Goal: Information Seeking & Learning: Learn about a topic

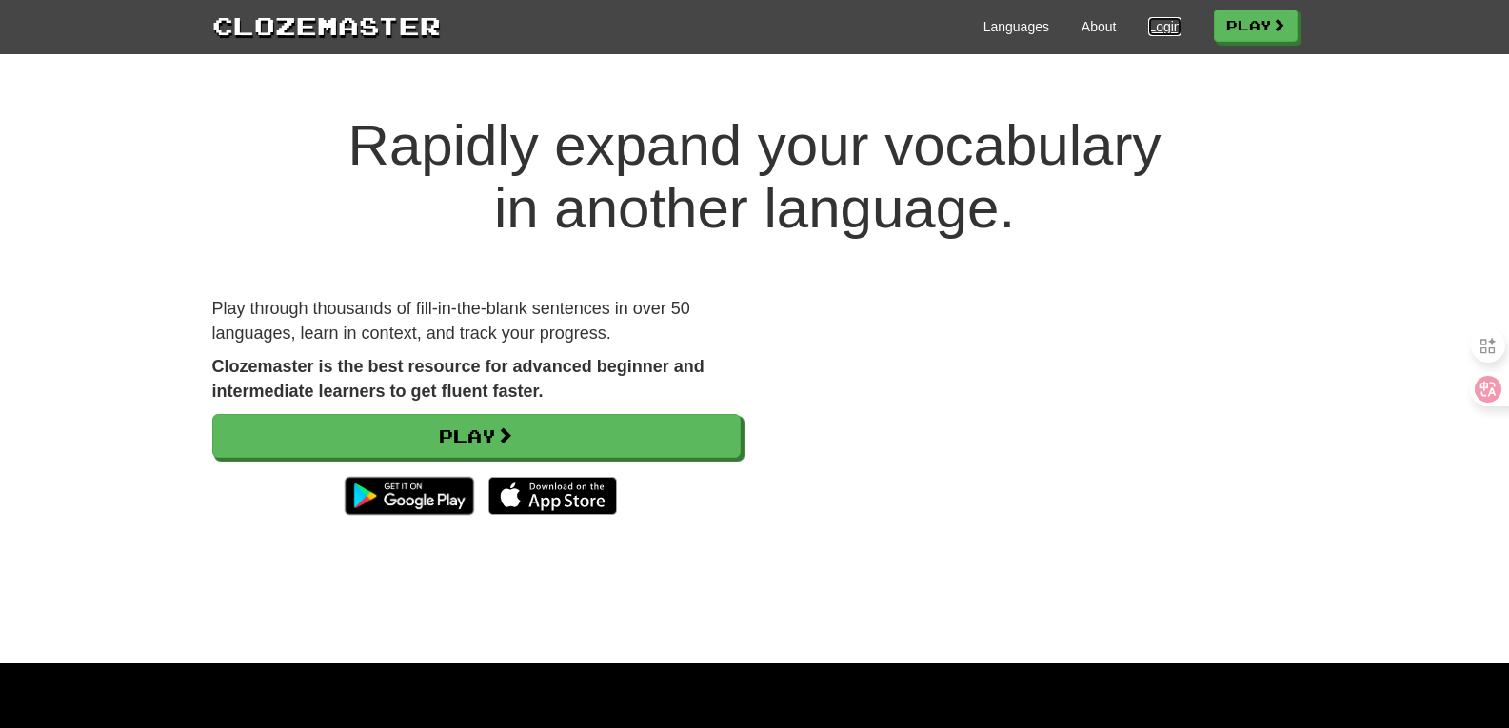
click at [1152, 21] on link "Login" at bounding box center [1164, 26] width 32 height 19
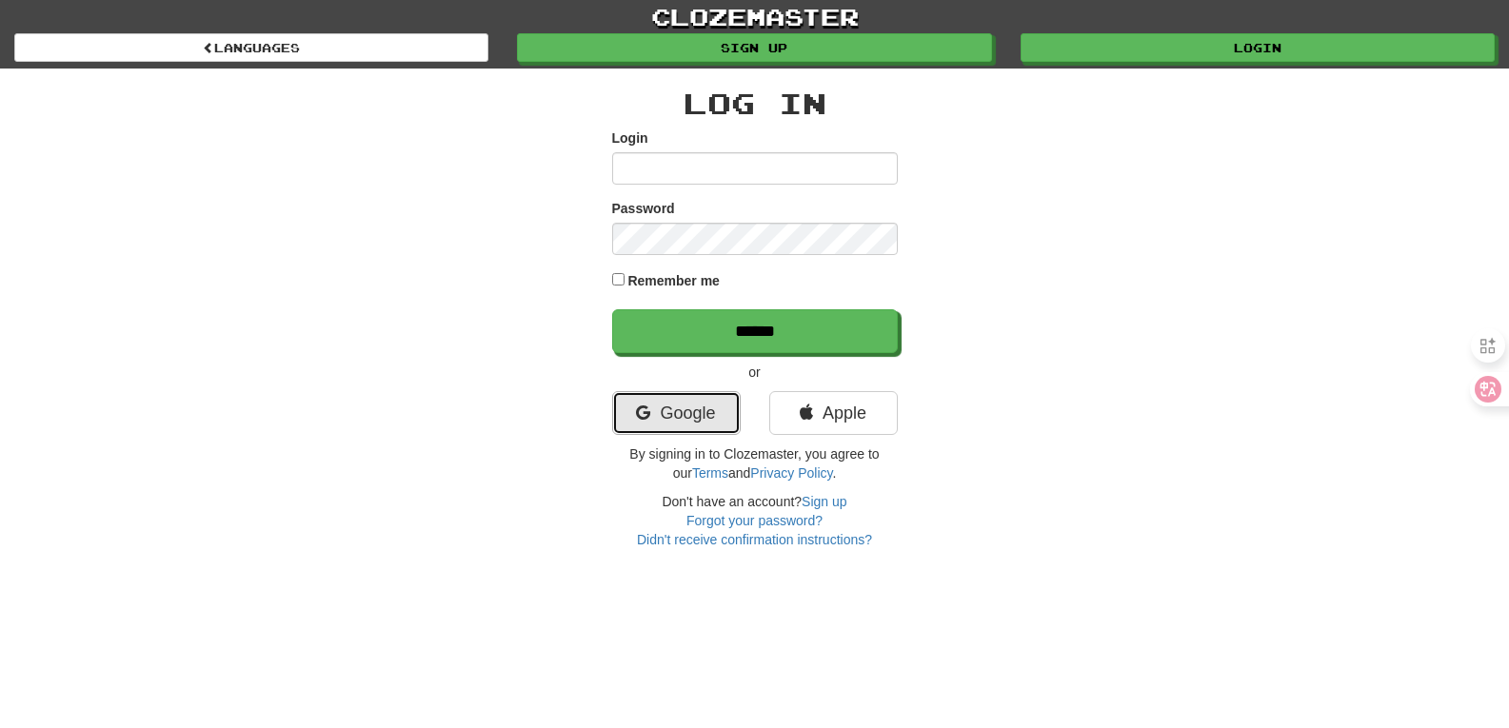
click at [692, 433] on link "Google" at bounding box center [676, 413] width 129 height 44
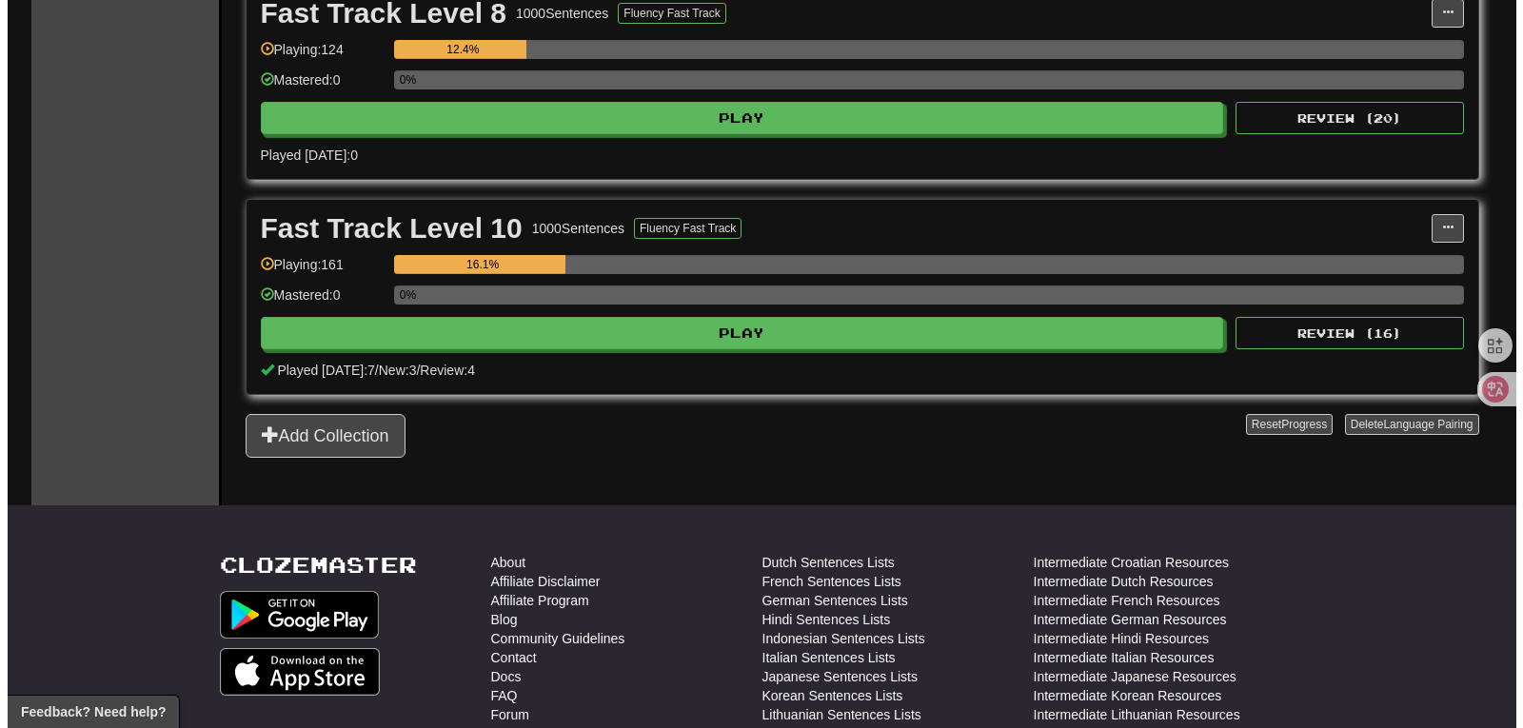
scroll to position [933, 0]
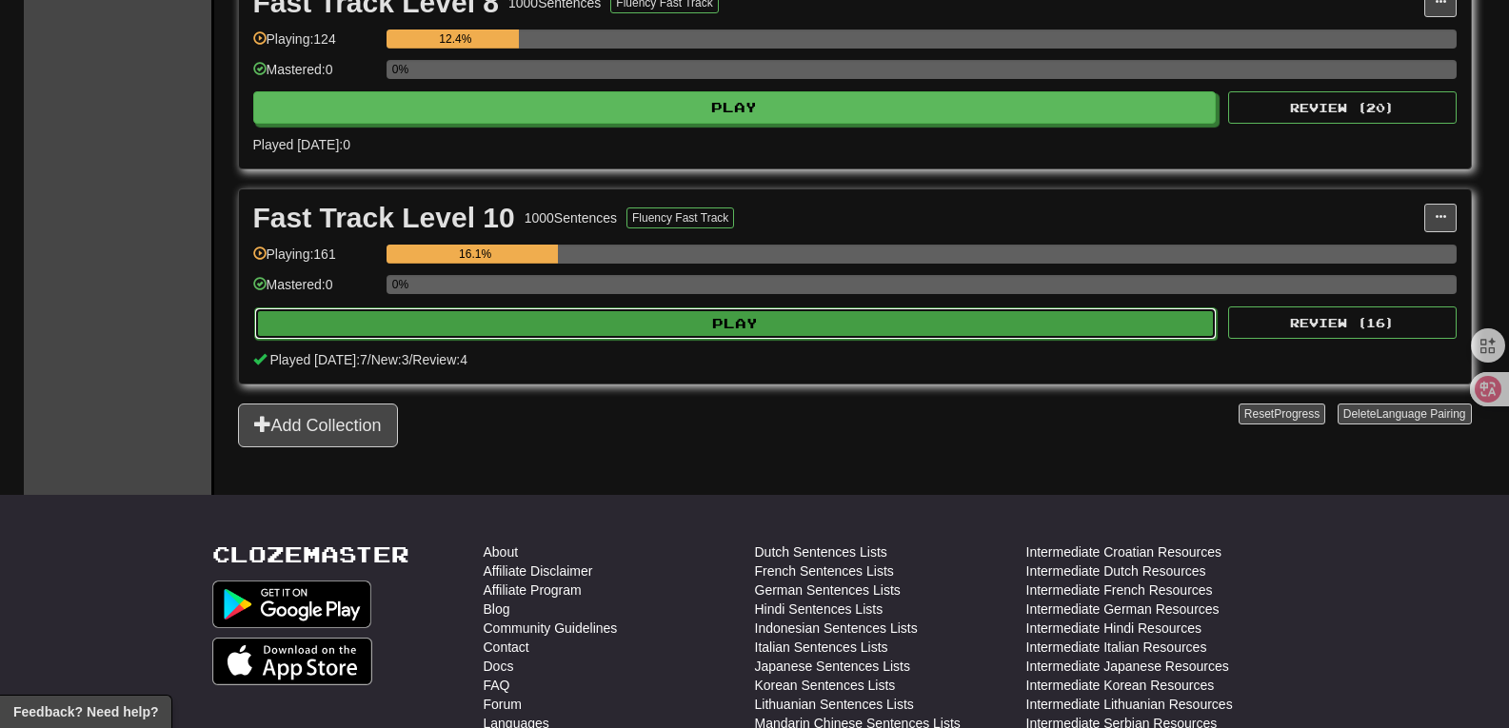
click at [808, 322] on button "Play" at bounding box center [735, 323] width 963 height 32
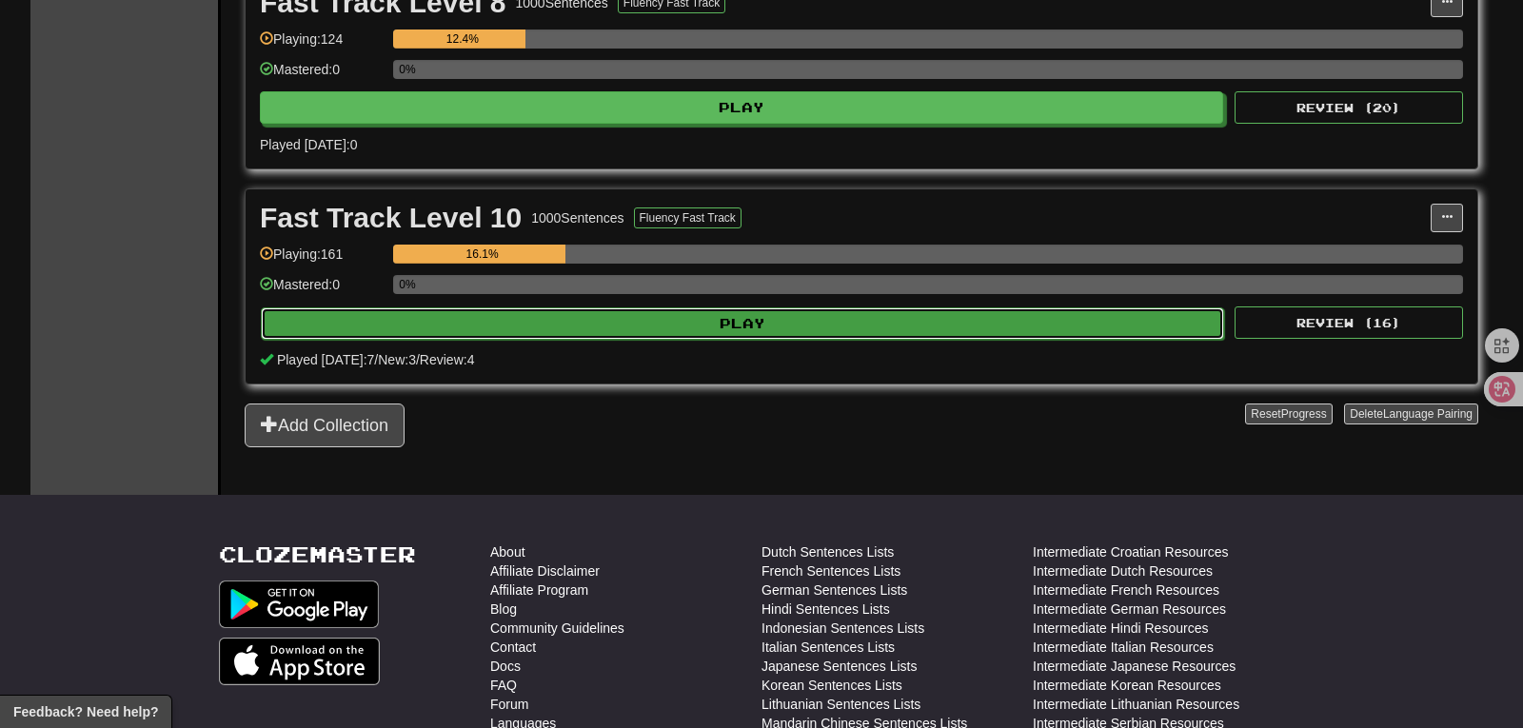
select select "**"
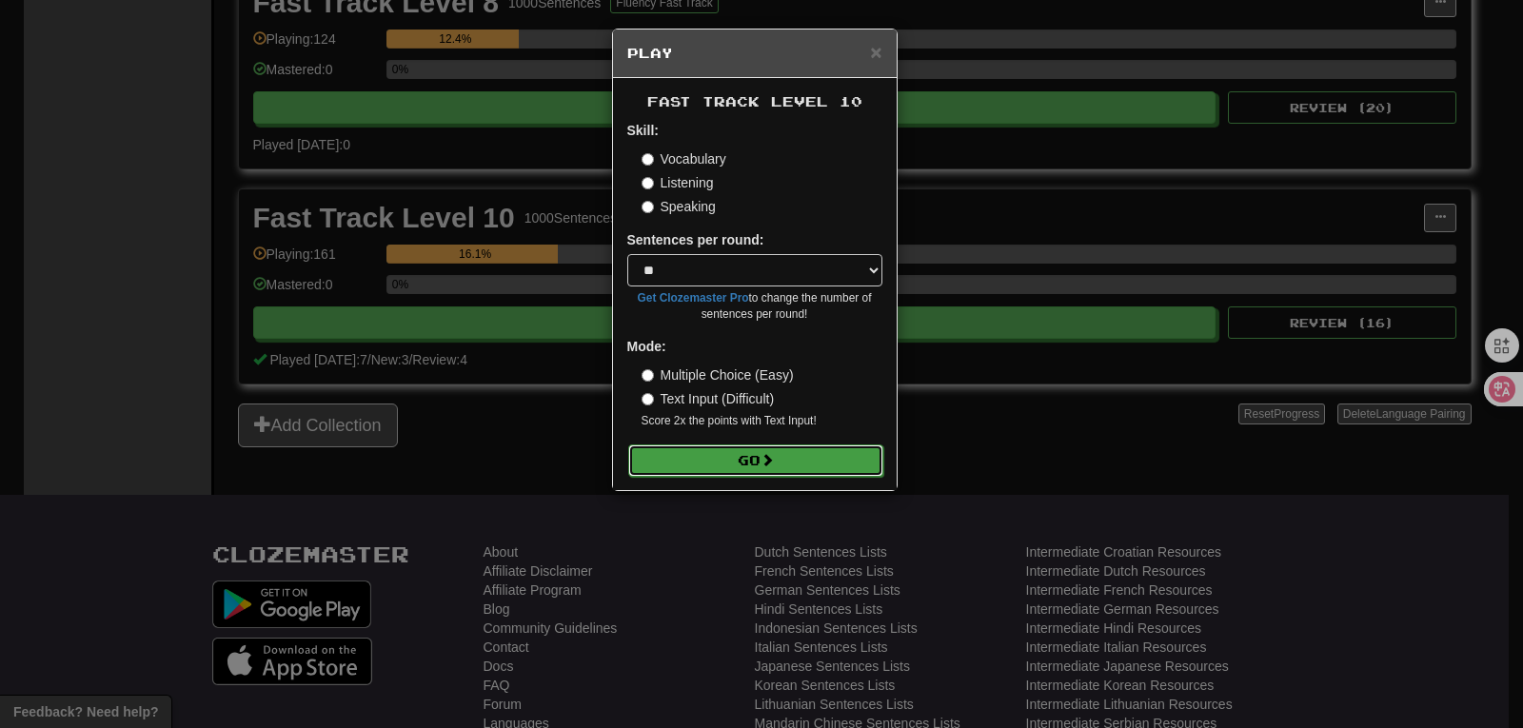
click at [780, 463] on button "Go" at bounding box center [755, 461] width 255 height 32
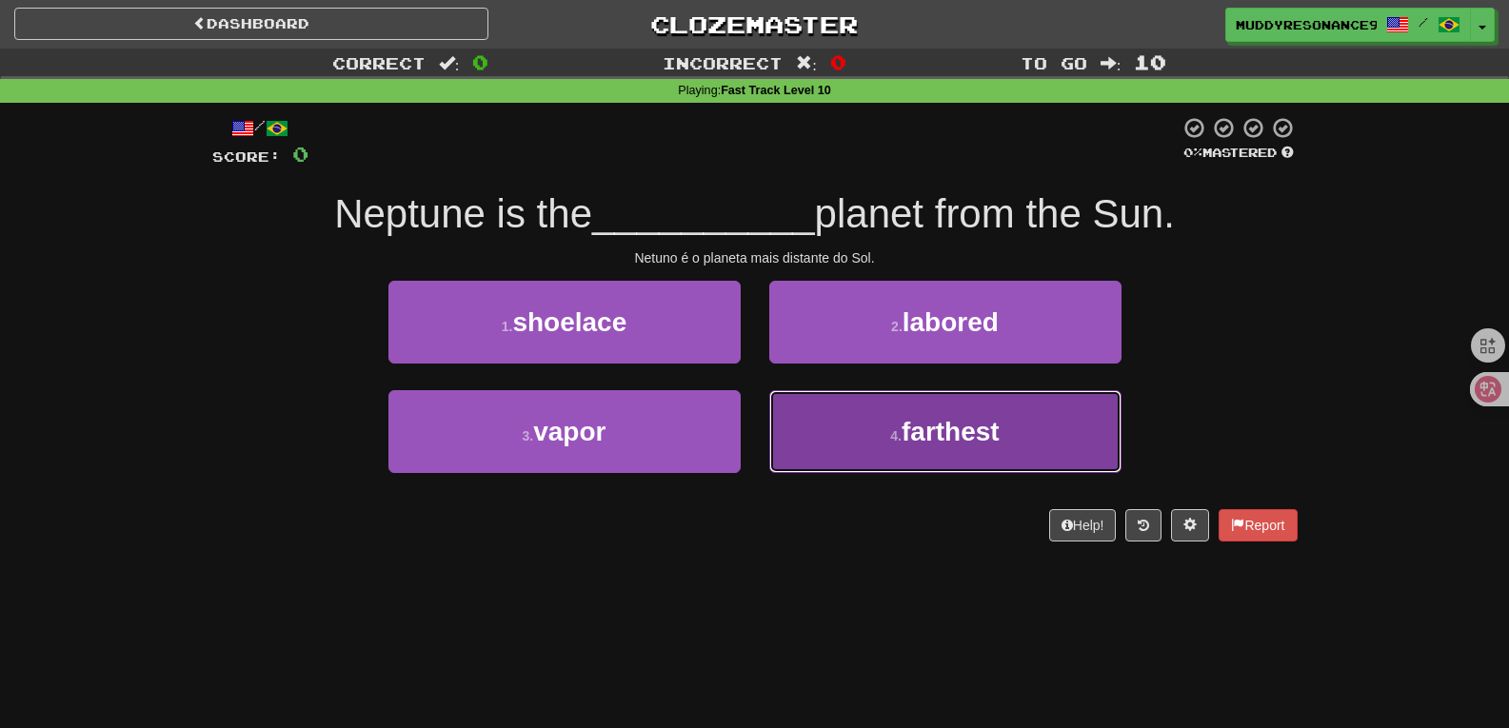
click at [957, 451] on button "4 . farthest" at bounding box center [945, 431] width 352 height 83
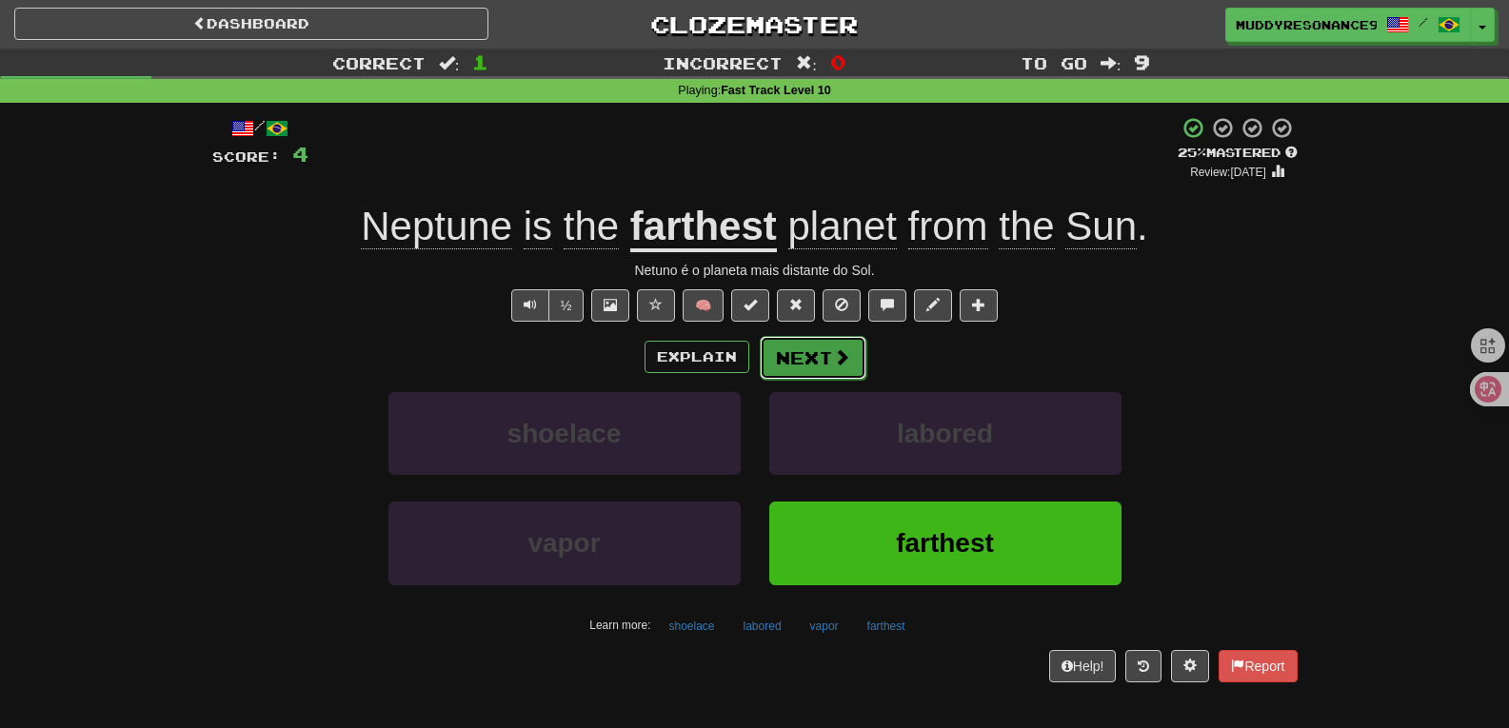
click at [813, 357] on button "Next" at bounding box center [813, 358] width 107 height 44
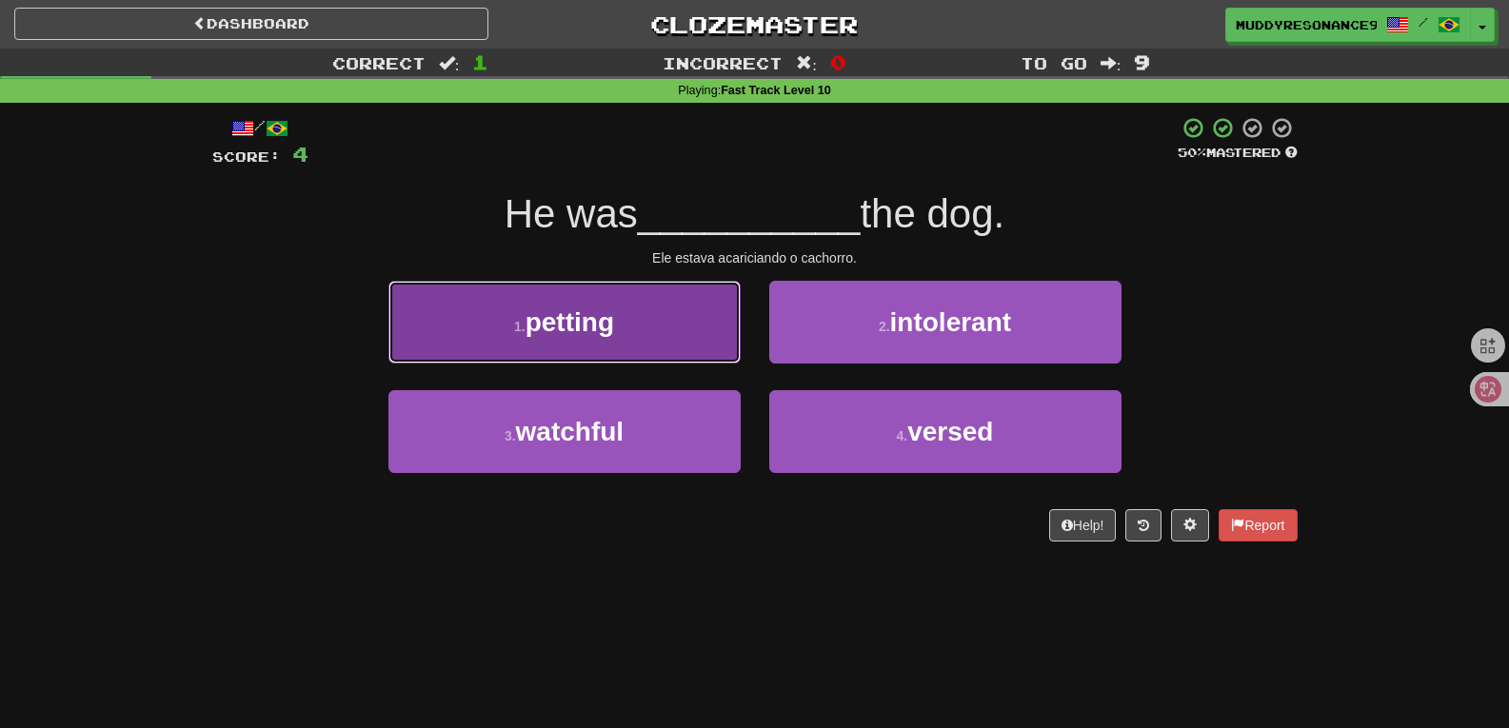
click at [727, 322] on button "1 . petting" at bounding box center [564, 322] width 352 height 83
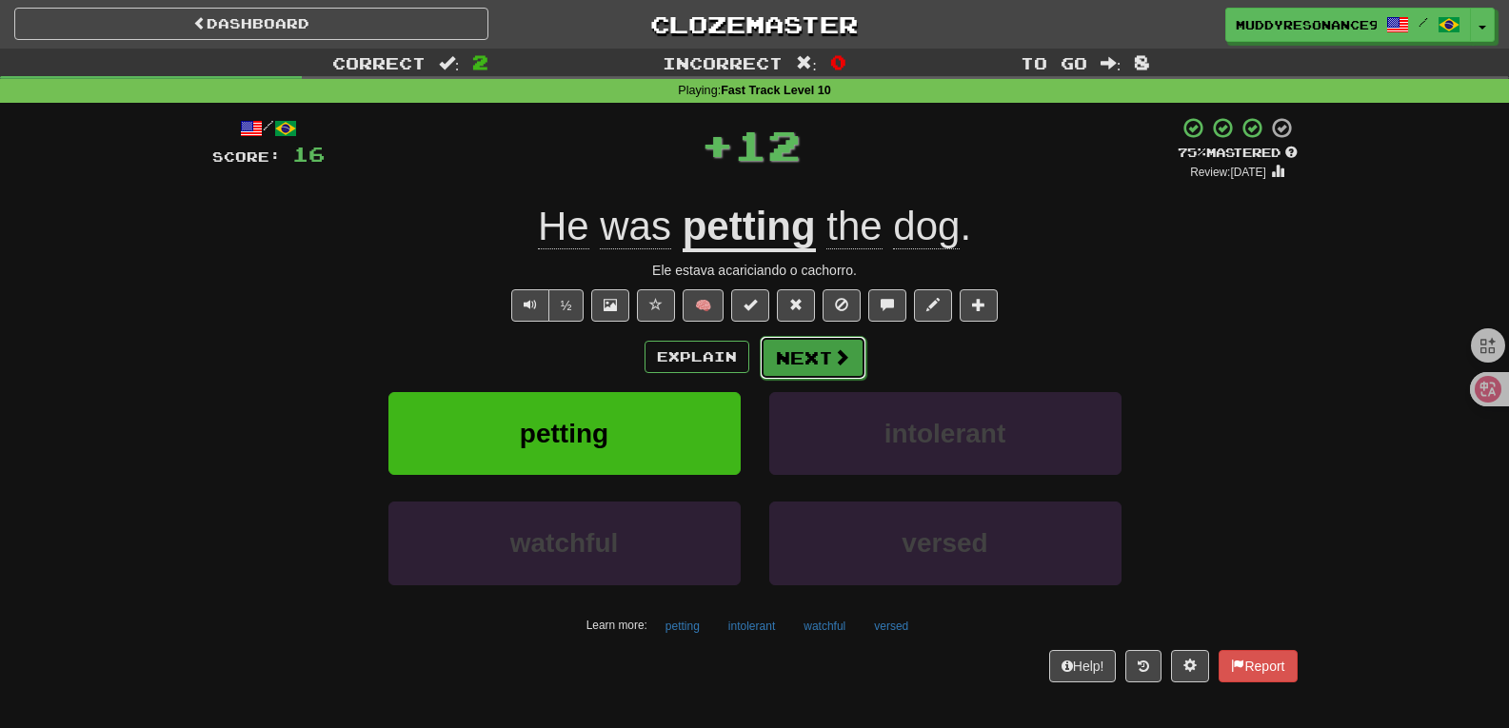
click at [828, 357] on button "Next" at bounding box center [813, 358] width 107 height 44
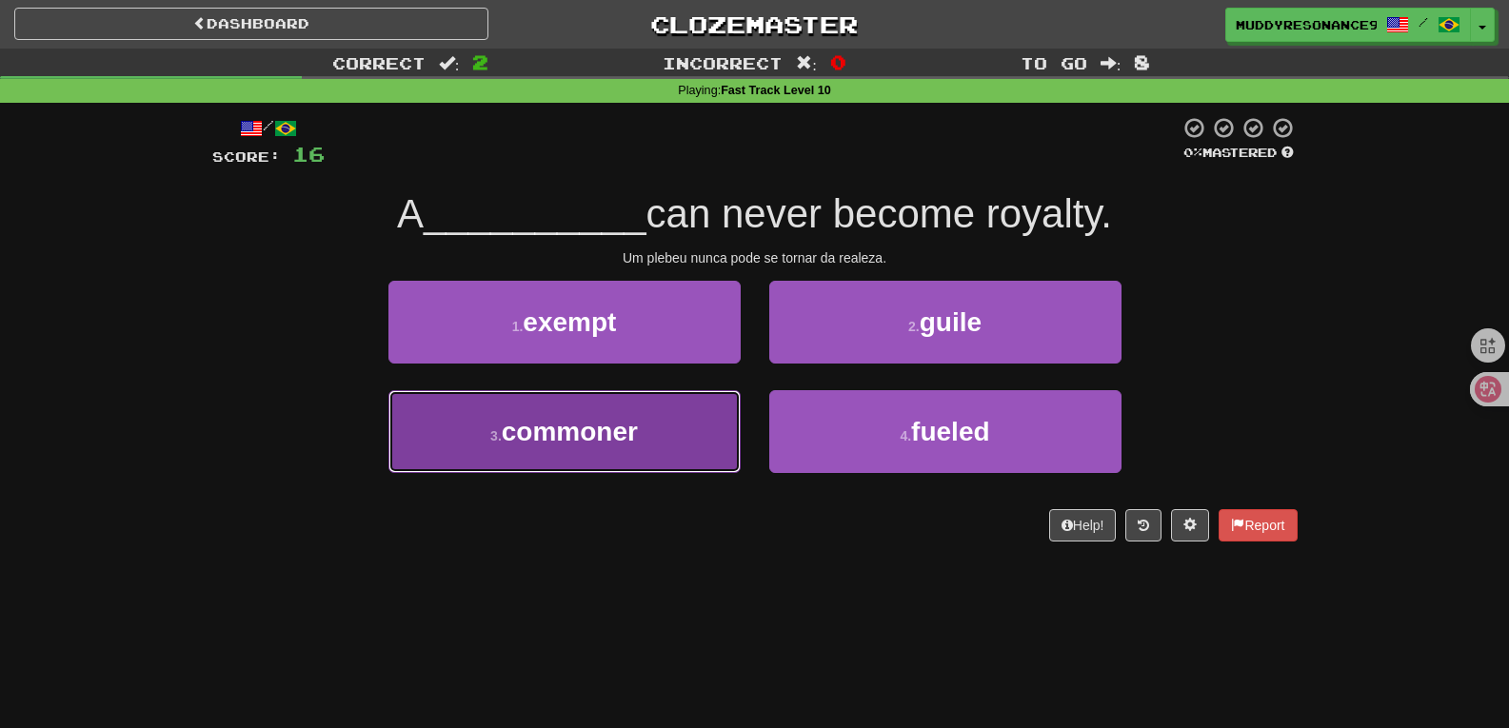
click at [670, 444] on button "3 . commoner" at bounding box center [564, 431] width 352 height 83
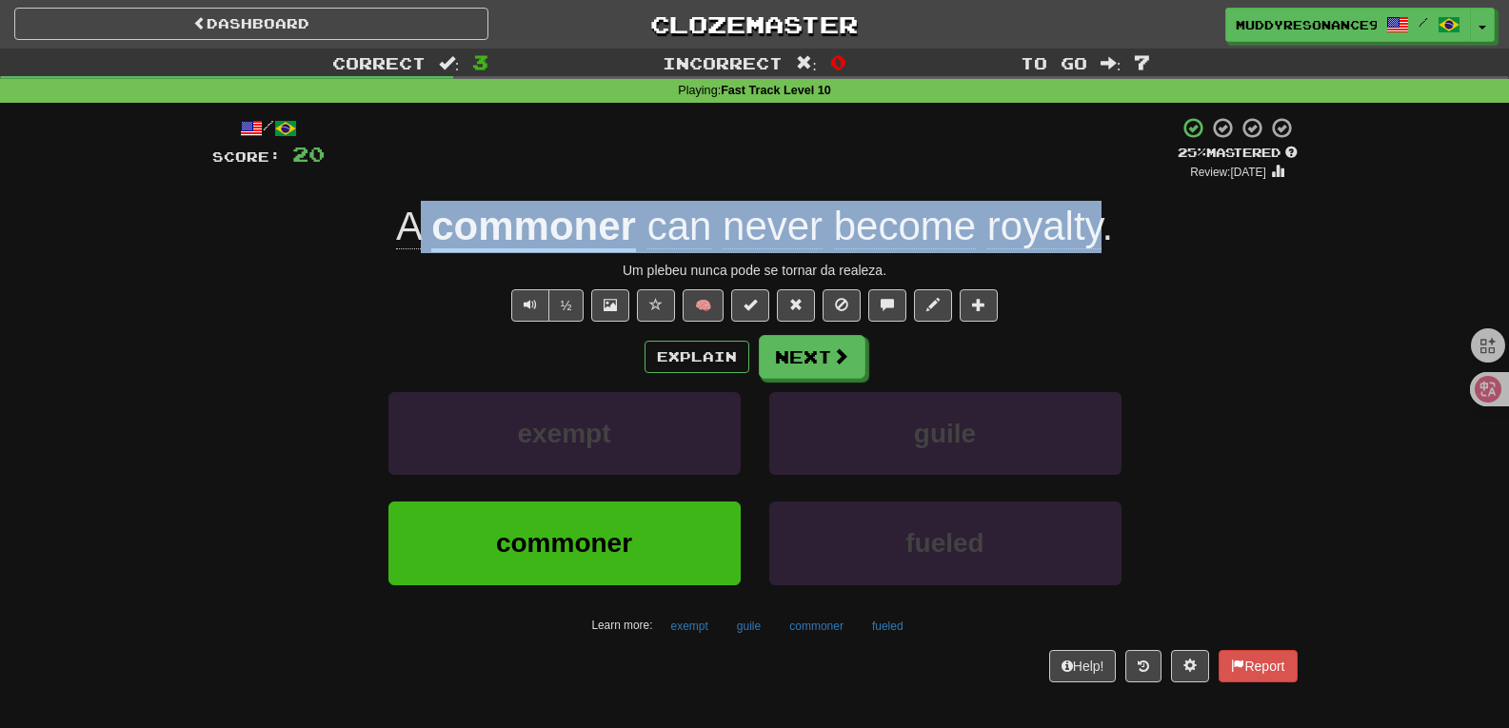
drag, startPoint x: 1106, startPoint y: 236, endPoint x: 408, endPoint y: 219, distance: 697.9
click at [408, 219] on div "A commoner can never become royalty ." at bounding box center [754, 227] width 1085 height 52
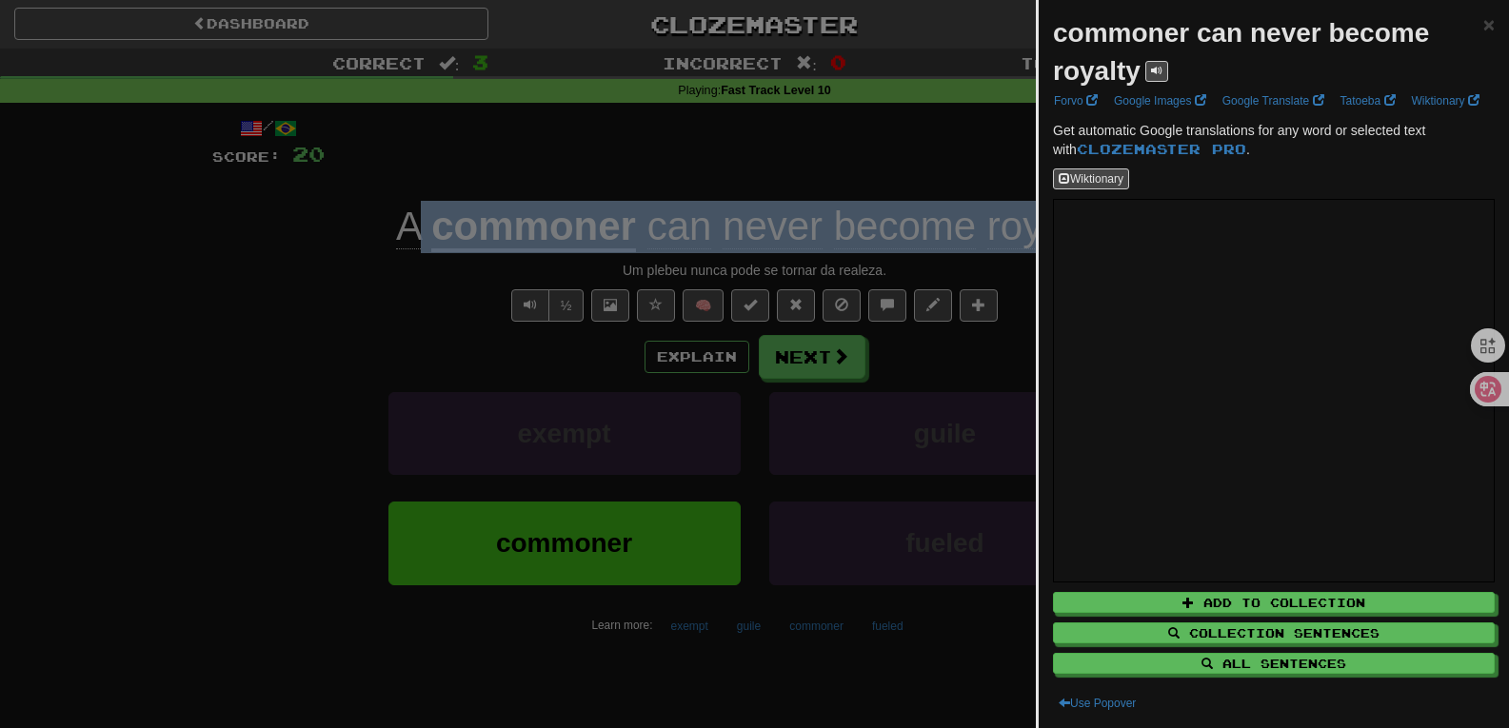
drag, startPoint x: 1056, startPoint y: 32, endPoint x: 1143, endPoint y: 72, distance: 96.3
click at [1143, 72] on div "commoner can never become royalty" at bounding box center [1268, 52] width 430 height 76
copy strong "commoner can never become royalty"
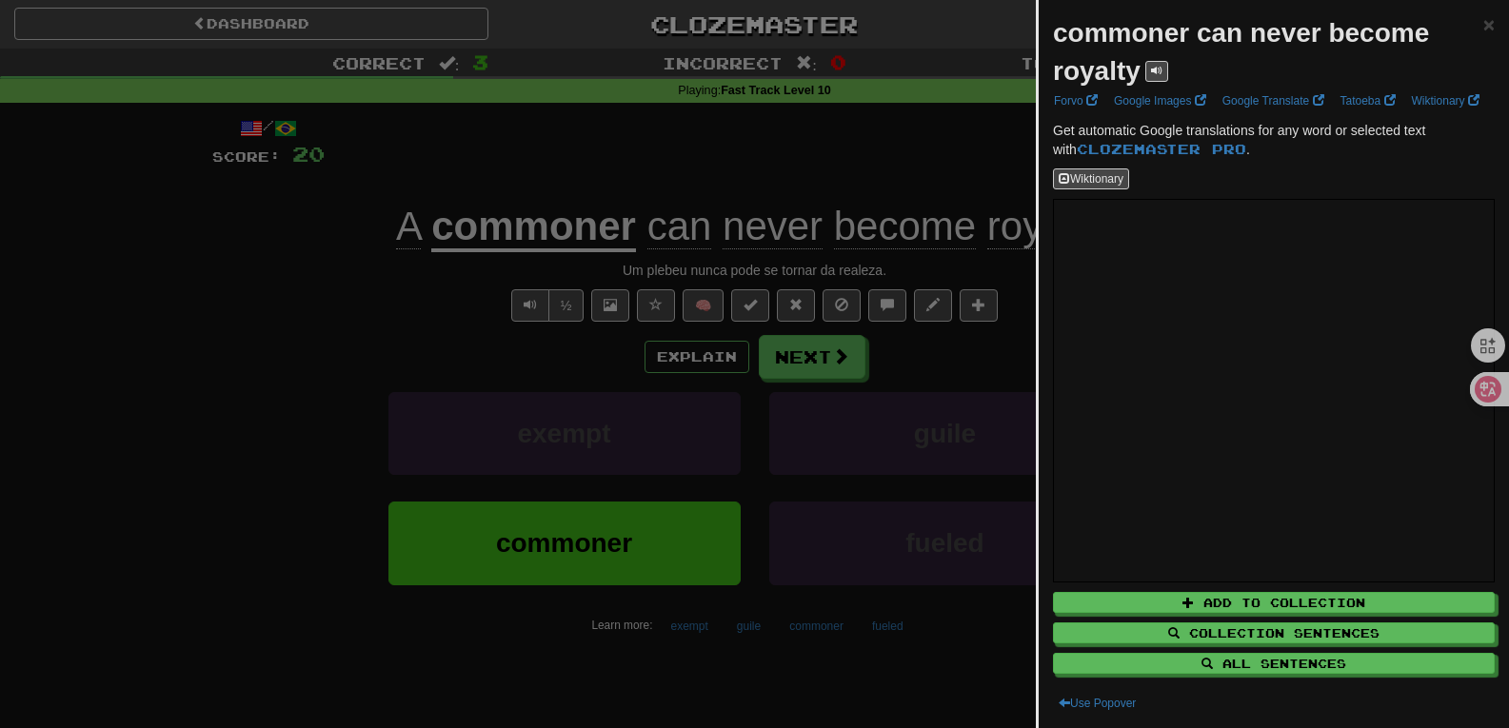
click at [230, 309] on div at bounding box center [754, 364] width 1509 height 728
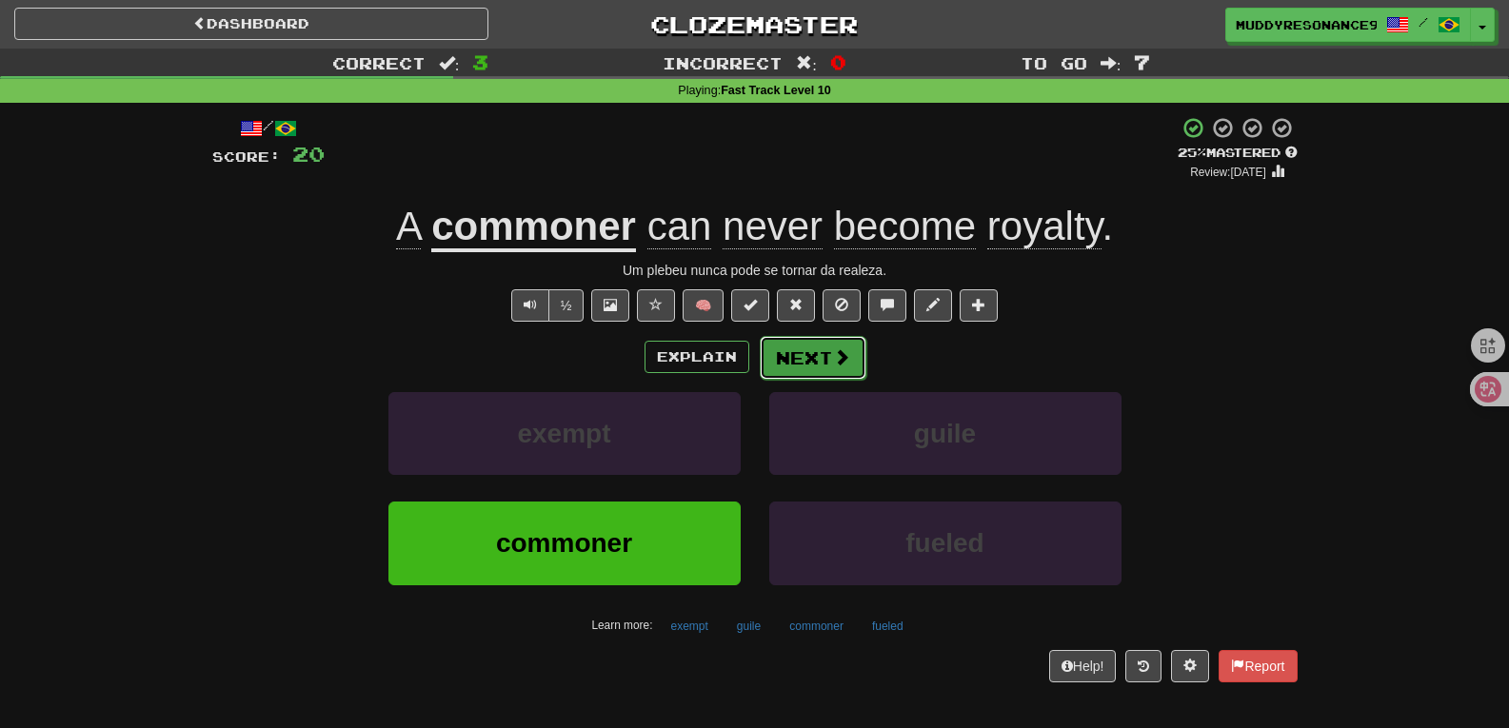
click at [821, 355] on button "Next" at bounding box center [813, 358] width 107 height 44
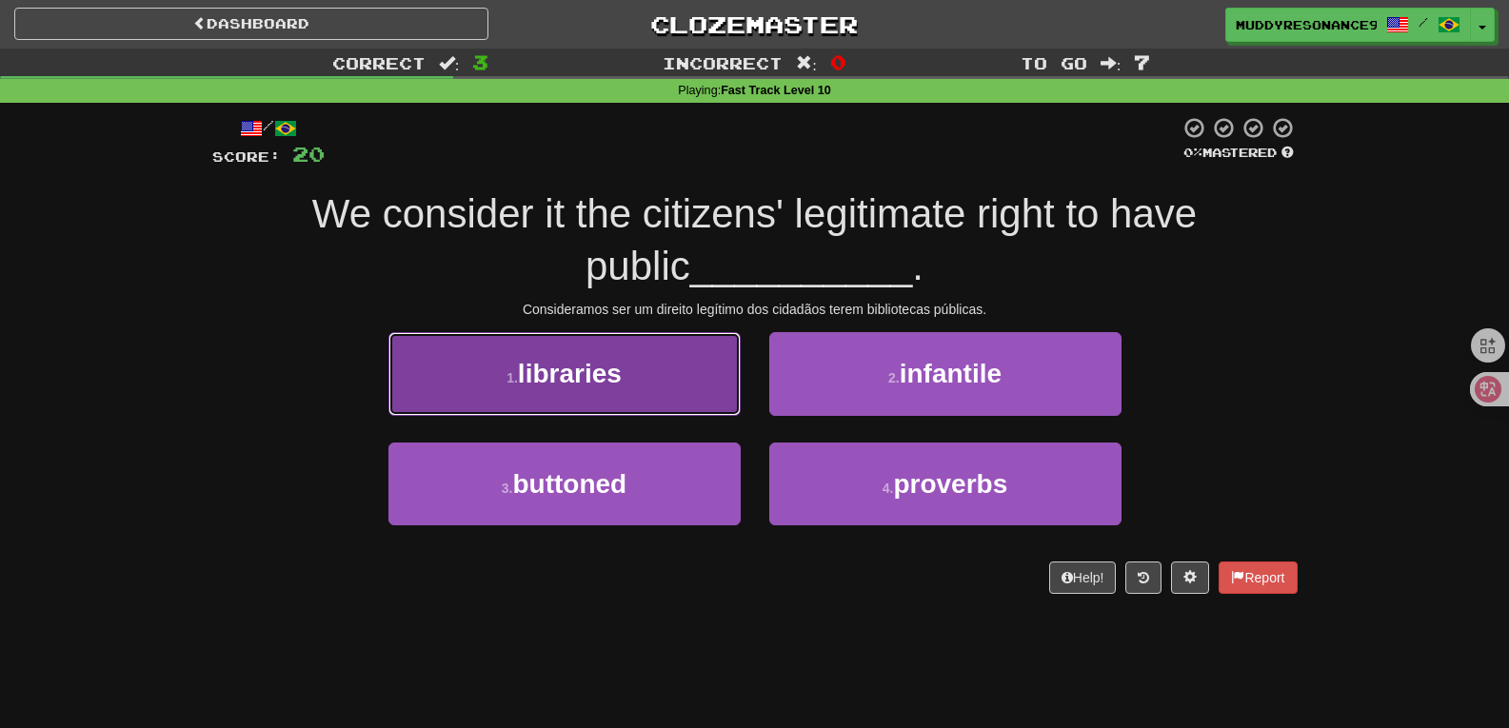
click at [703, 398] on button "1 . libraries" at bounding box center [564, 373] width 352 height 83
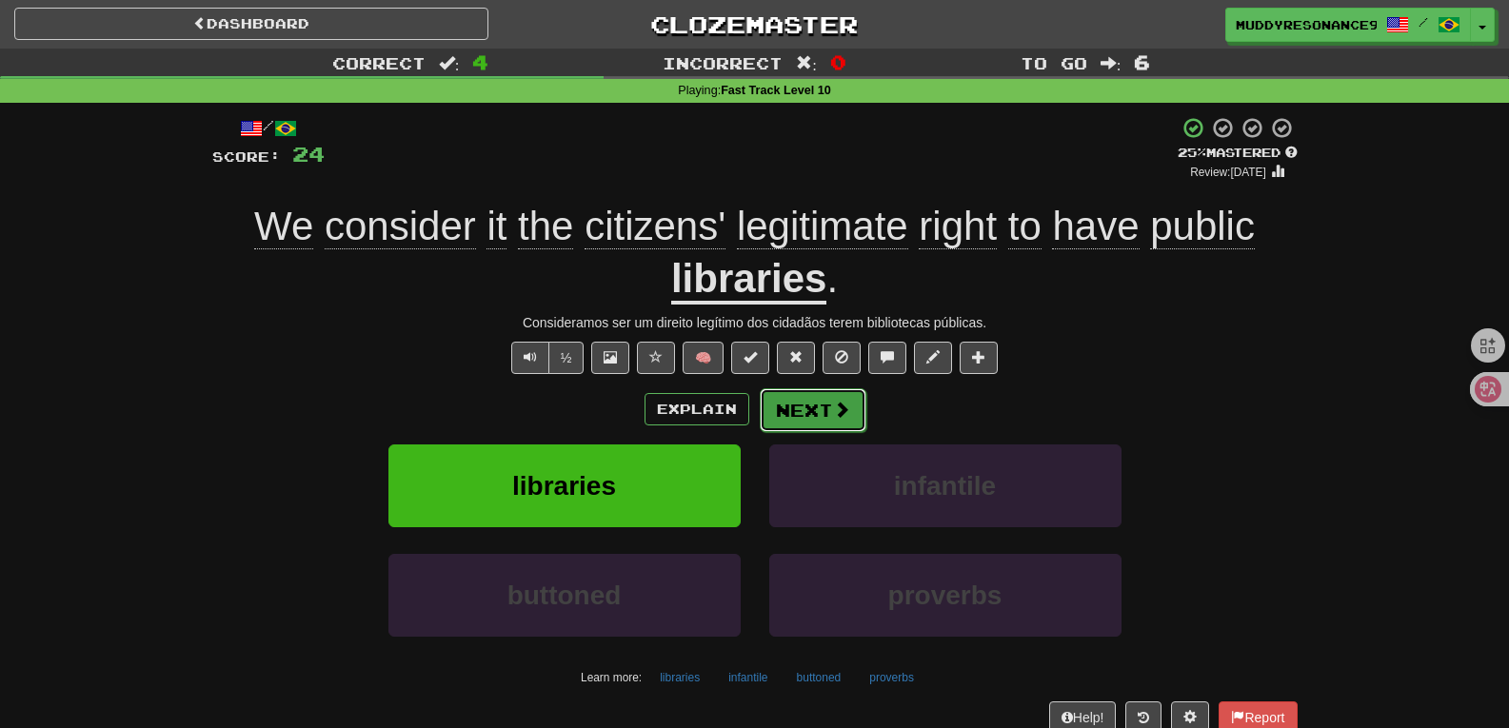
click at [804, 414] on button "Next" at bounding box center [813, 410] width 107 height 44
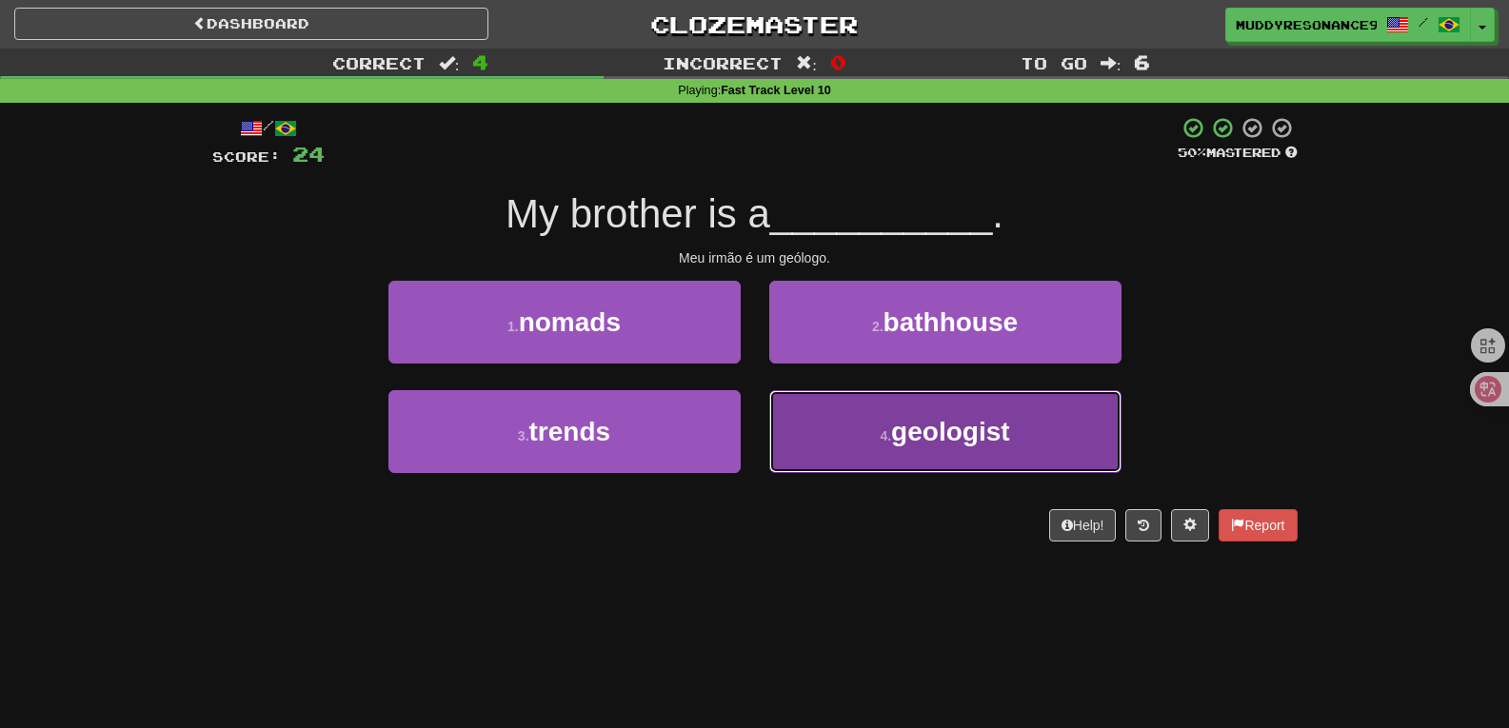
click at [930, 402] on button "4 . geologist" at bounding box center [945, 431] width 352 height 83
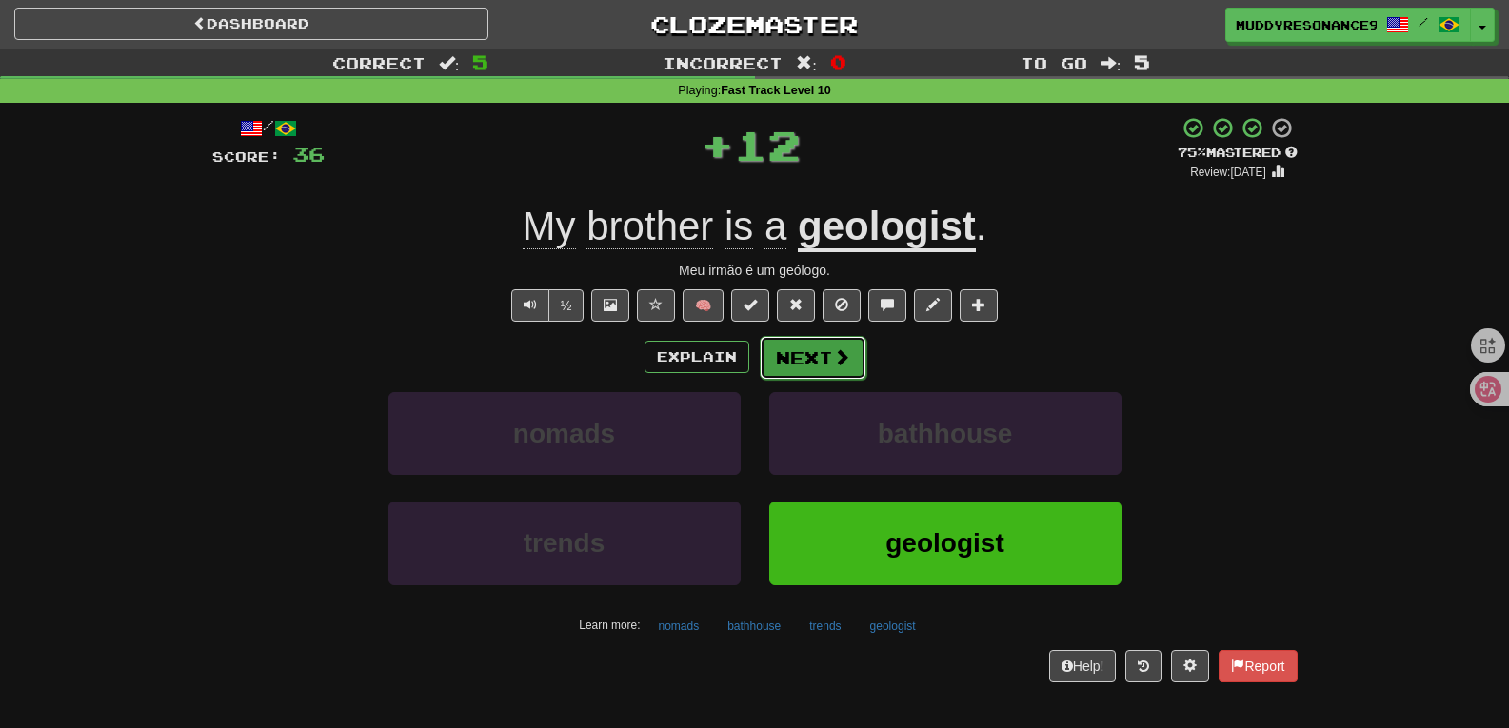
click at [836, 354] on span at bounding box center [841, 356] width 17 height 17
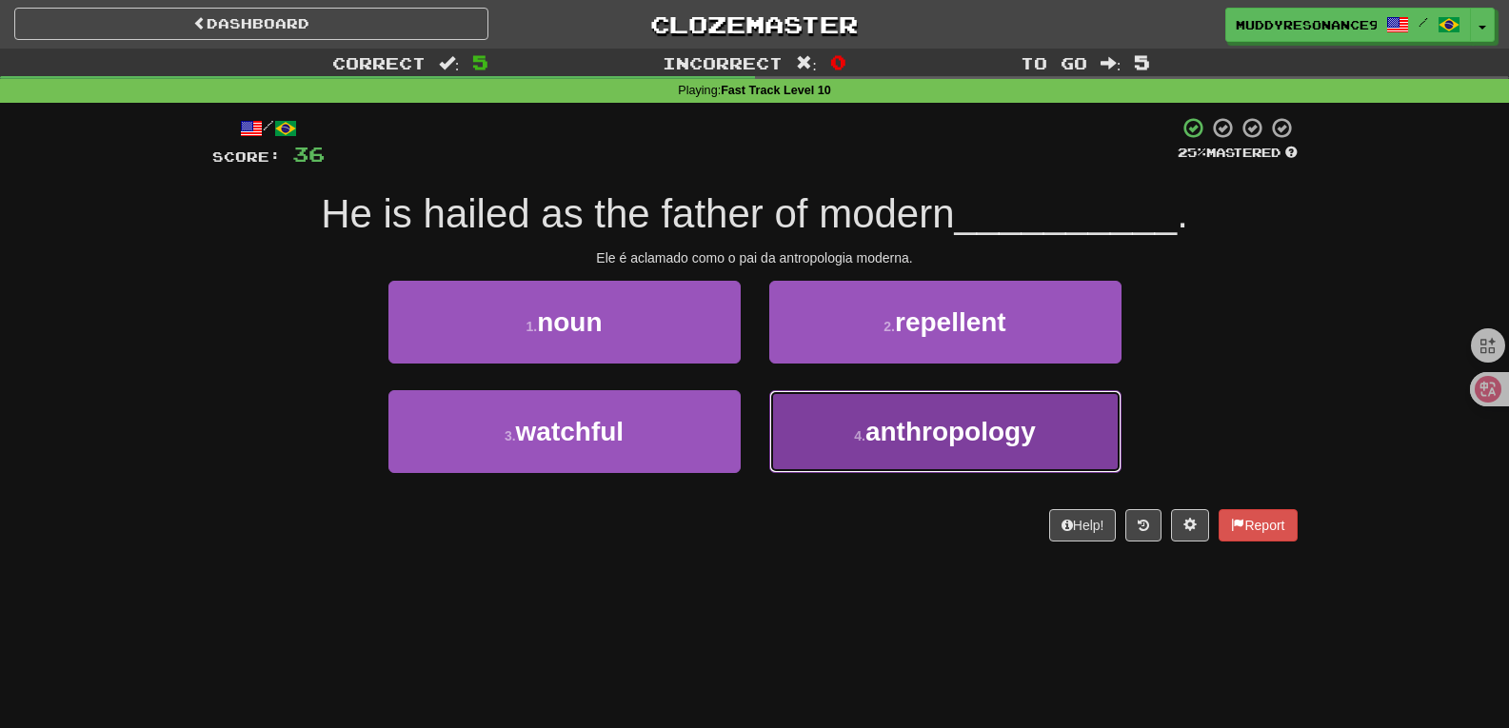
click at [888, 425] on span "anthropology" at bounding box center [950, 432] width 170 height 30
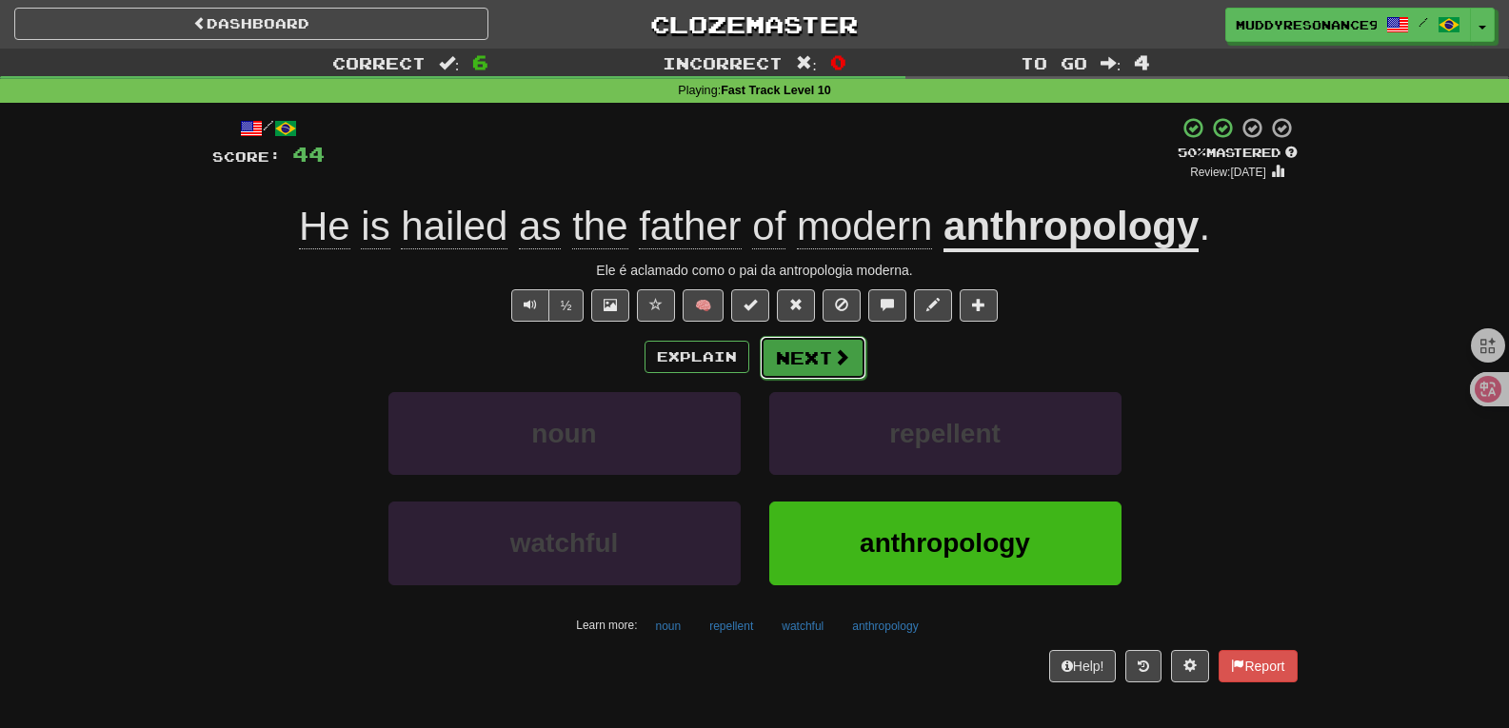
click at [838, 363] on span at bounding box center [841, 356] width 17 height 17
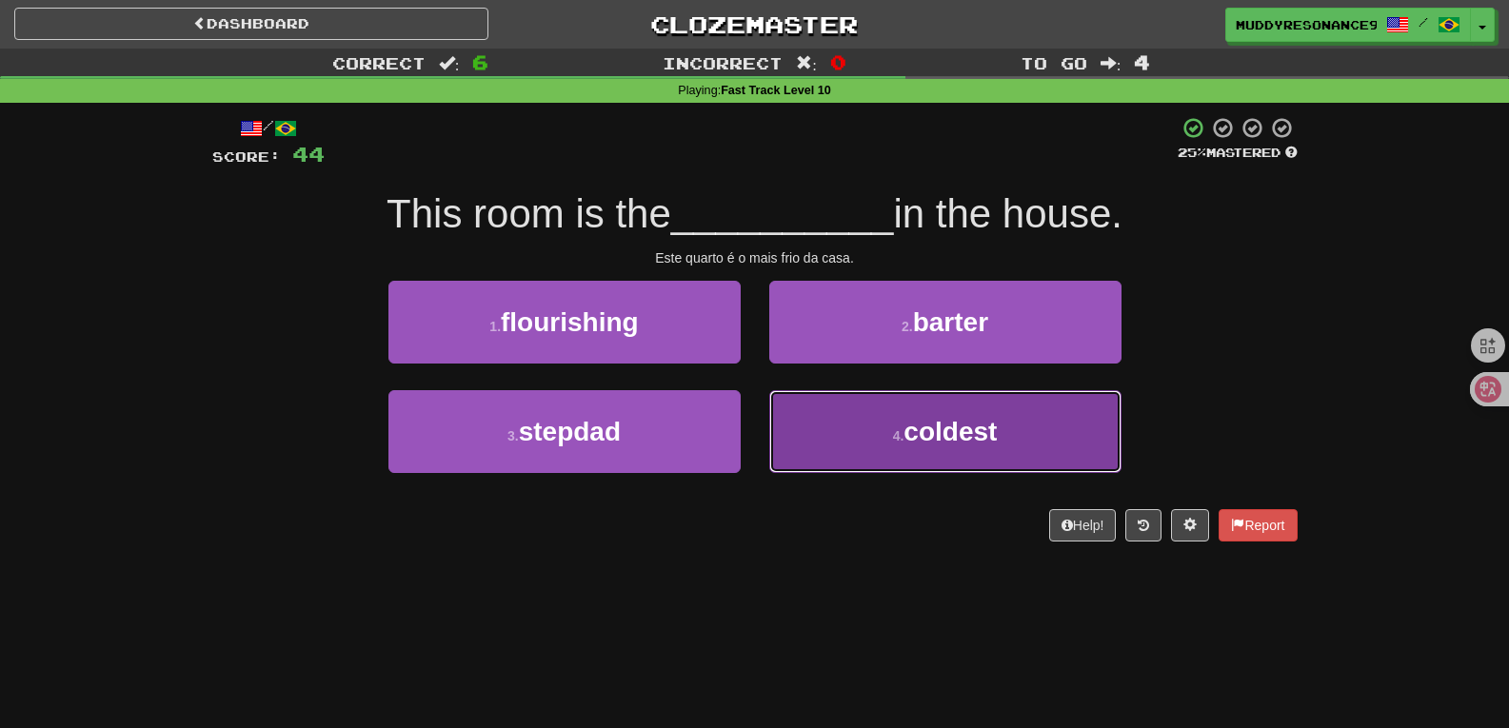
click at [853, 425] on button "4 . coldest" at bounding box center [945, 431] width 352 height 83
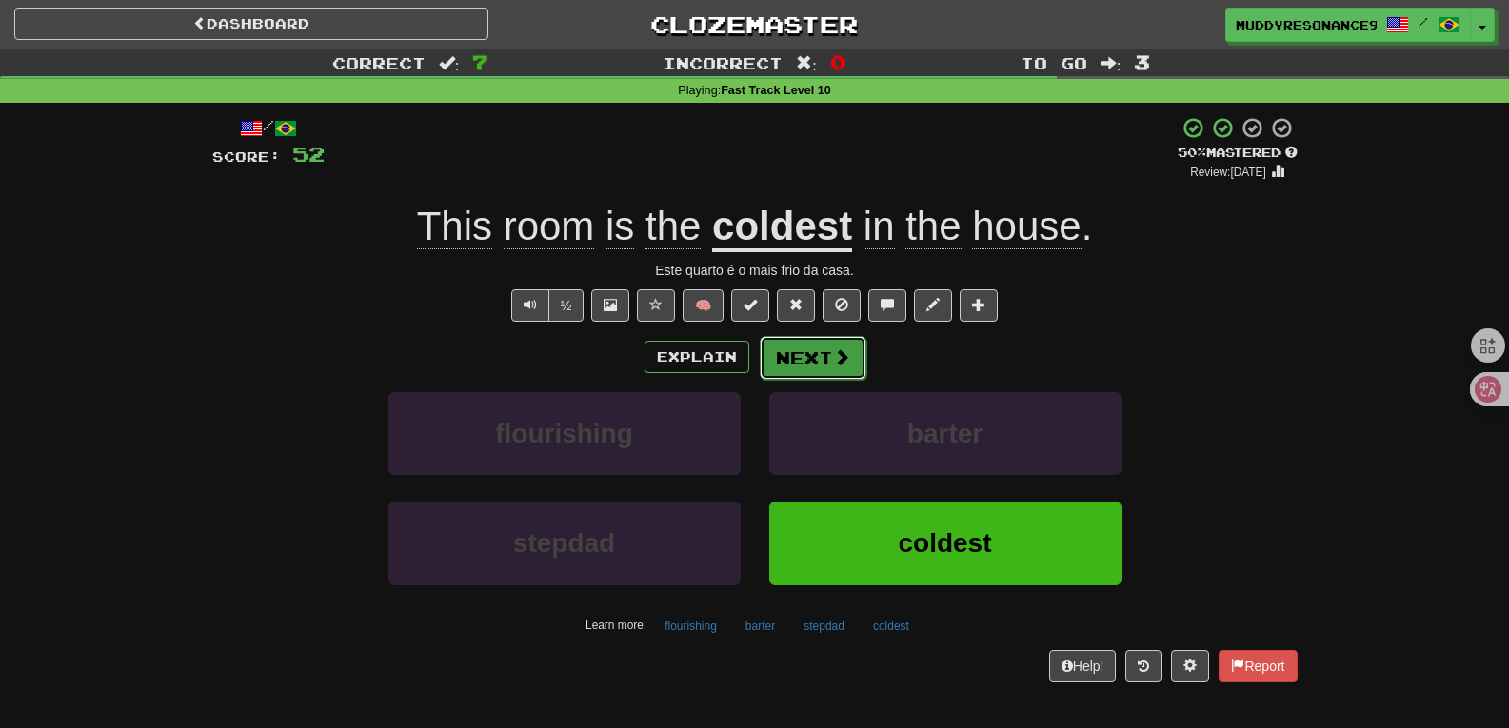
click at [827, 357] on button "Next" at bounding box center [813, 358] width 107 height 44
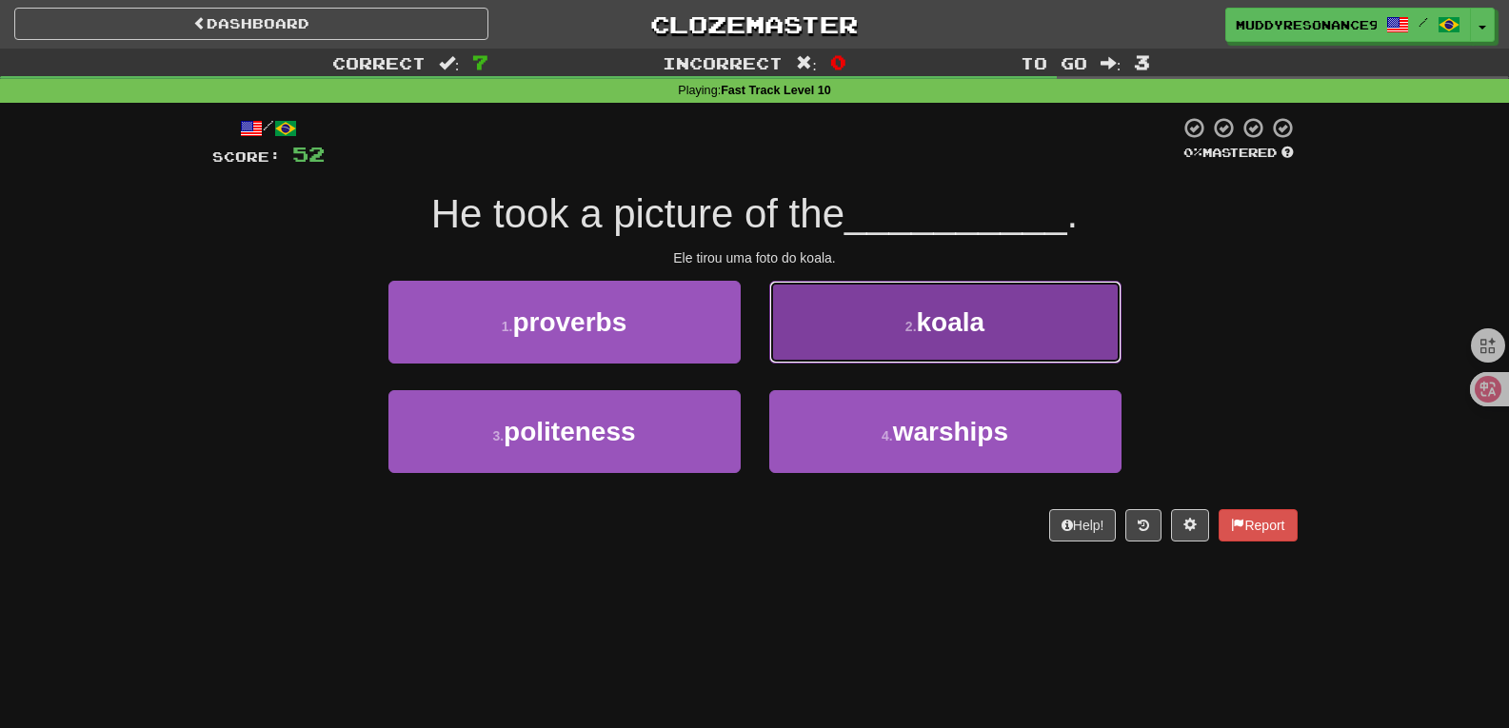
click at [913, 325] on small "2 ." at bounding box center [910, 326] width 11 height 15
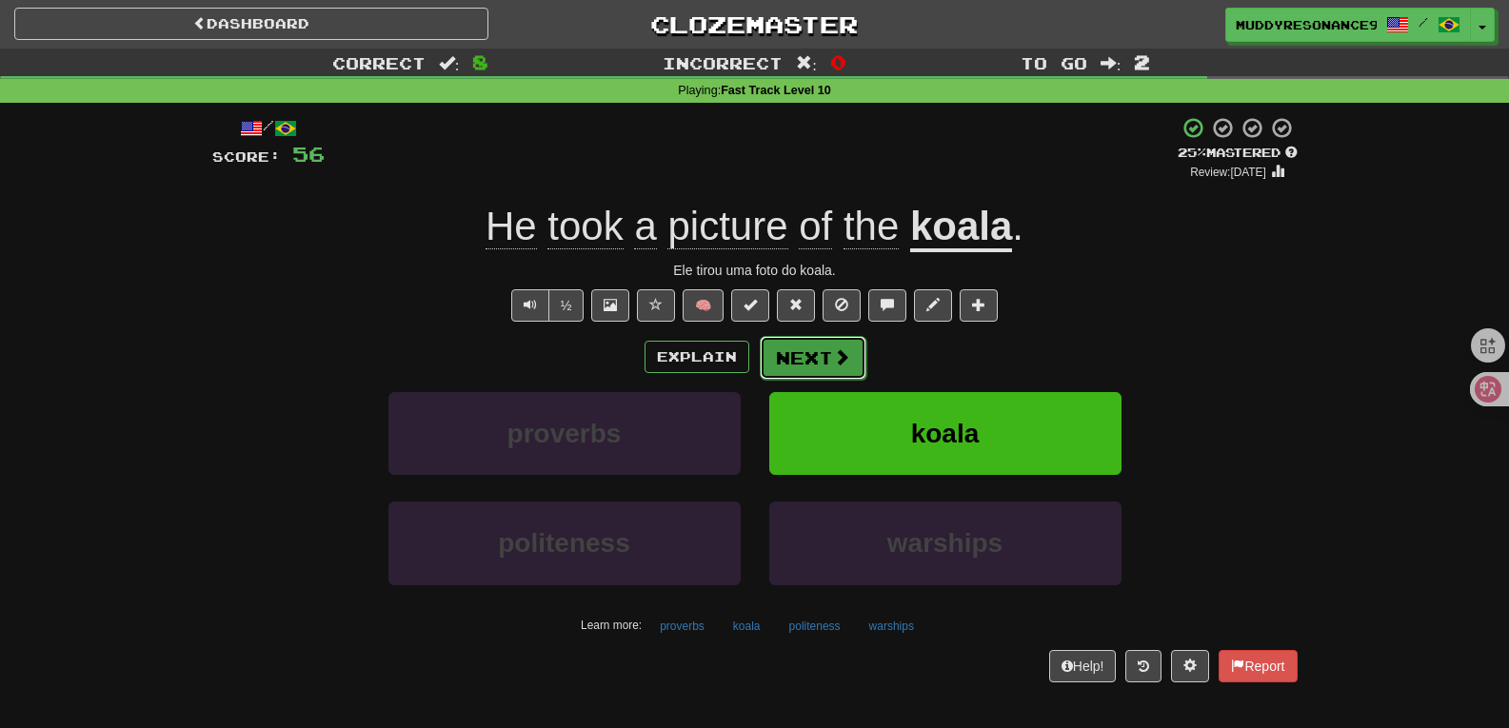
click at [819, 356] on button "Next" at bounding box center [813, 358] width 107 height 44
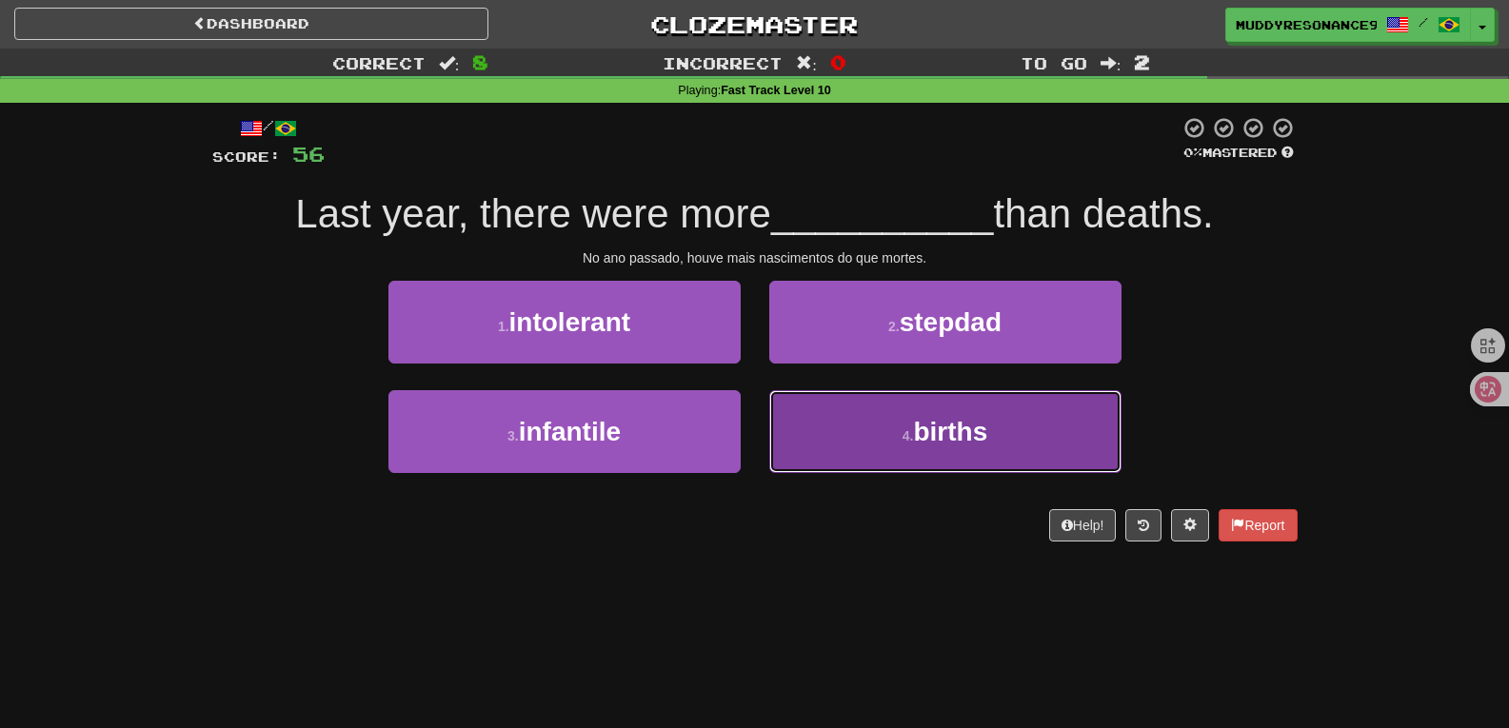
click at [969, 419] on span "births" at bounding box center [950, 432] width 74 height 30
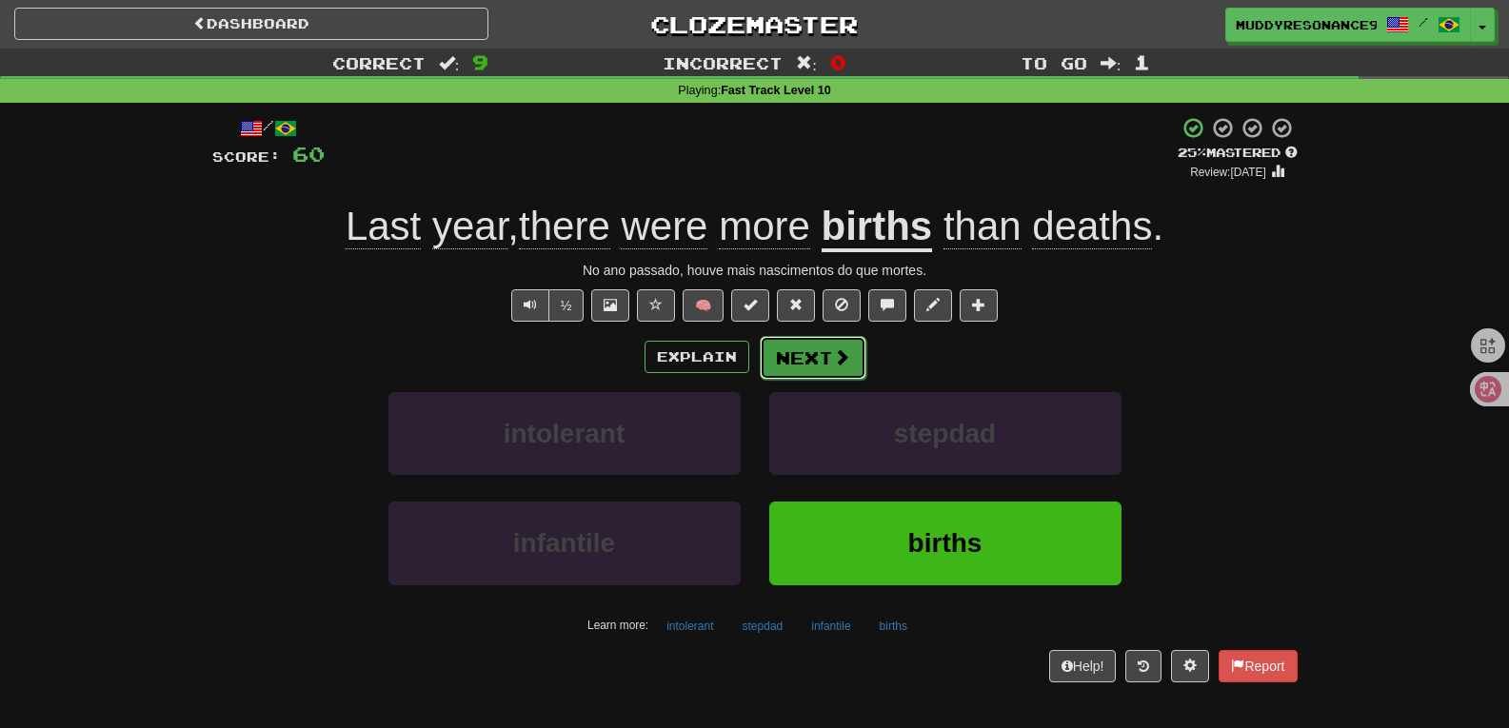
click at [835, 358] on span at bounding box center [841, 356] width 17 height 17
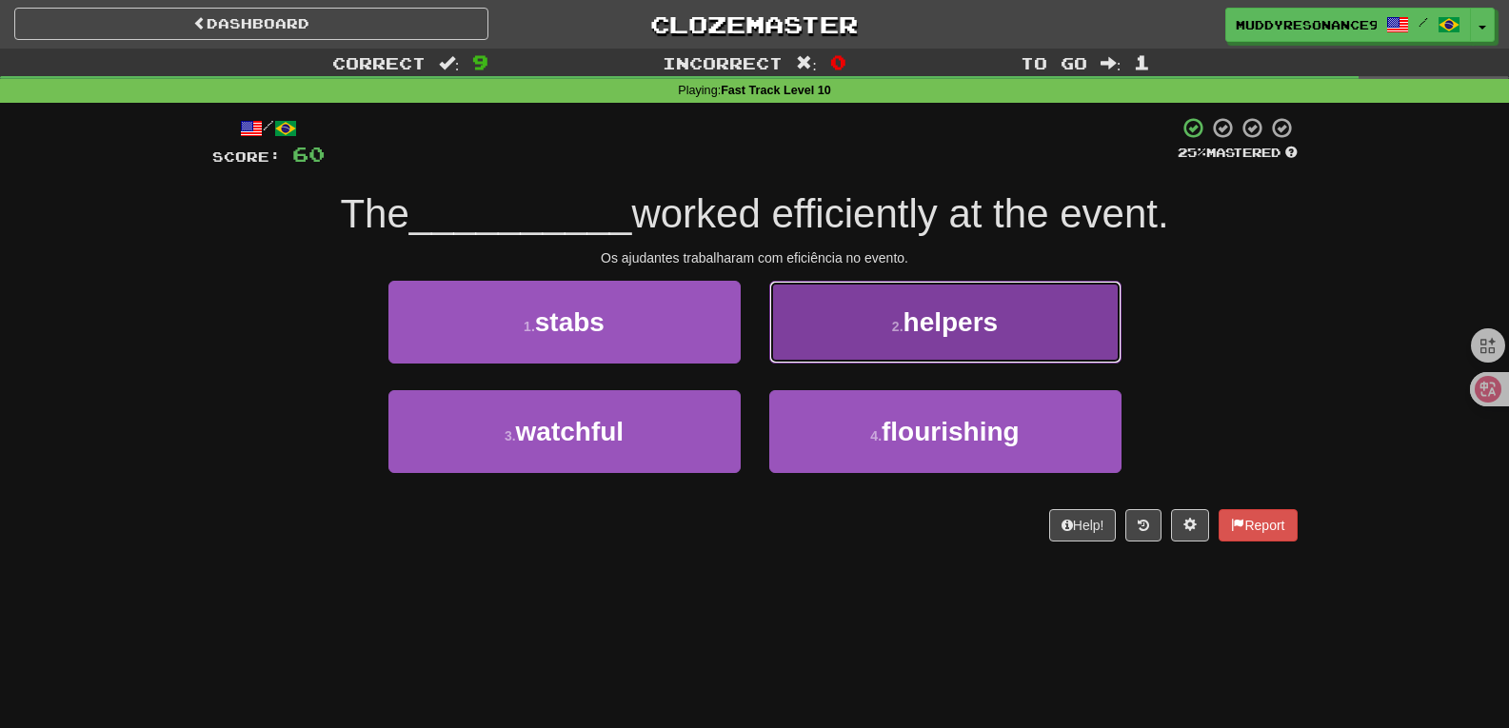
click at [876, 324] on button "2 . helpers" at bounding box center [945, 322] width 352 height 83
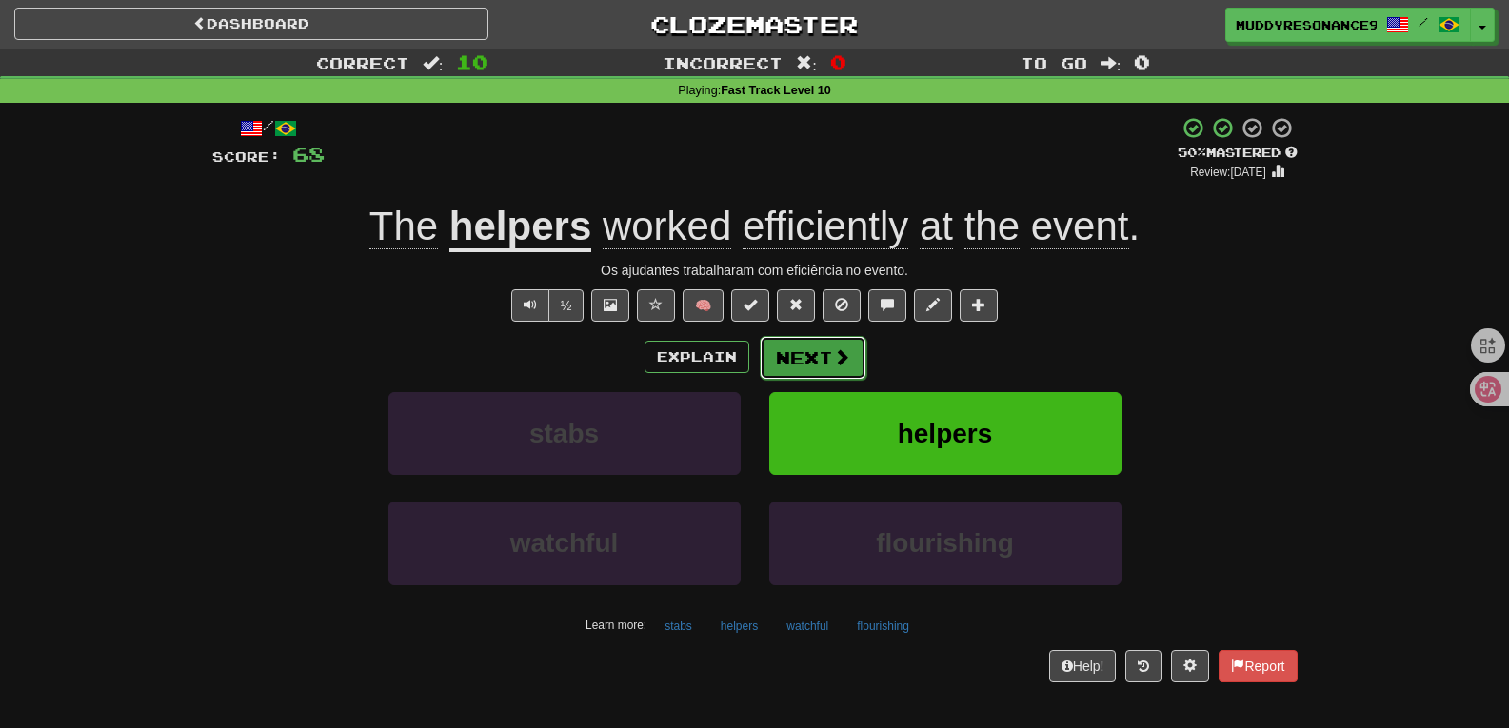
click at [833, 355] on span at bounding box center [841, 356] width 17 height 17
